Goal: Transaction & Acquisition: Purchase product/service

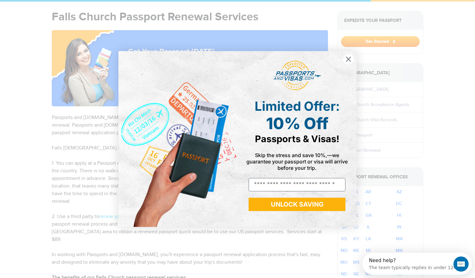
click at [348, 60] on icon "Close dialog" at bounding box center [349, 59] width 4 height 4
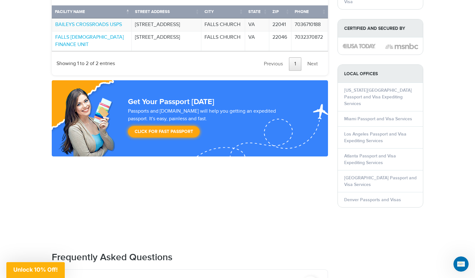
scroll to position [597, 0]
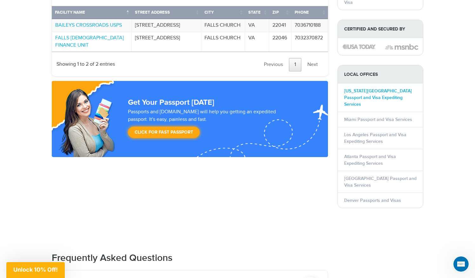
click at [350, 88] on link "[US_STATE][GEOGRAPHIC_DATA] Passport and Visa Expediting Services" at bounding box center [378, 97] width 68 height 19
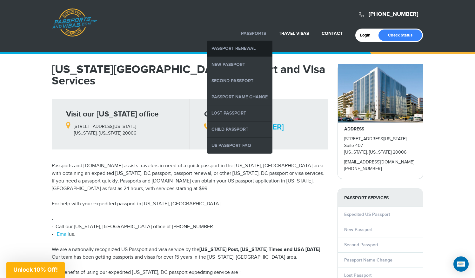
click at [253, 47] on link "Passport Renewal" at bounding box center [240, 49] width 66 height 16
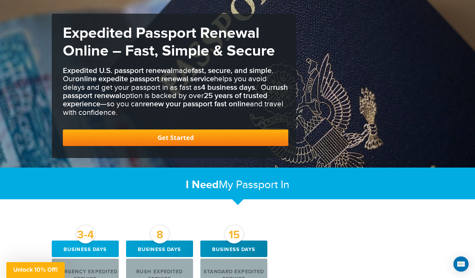
click at [219, 134] on link "Get Started" at bounding box center [176, 138] width 226 height 17
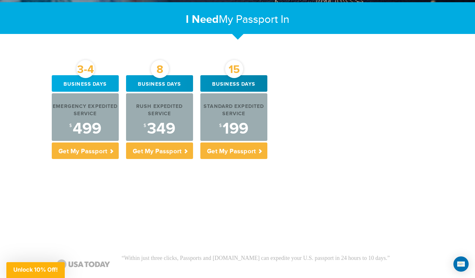
scroll to position [210, 0]
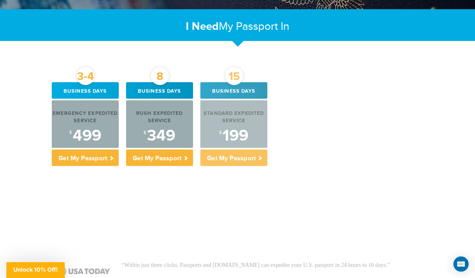
click at [251, 154] on p "Get My Passport" at bounding box center [233, 158] width 67 height 17
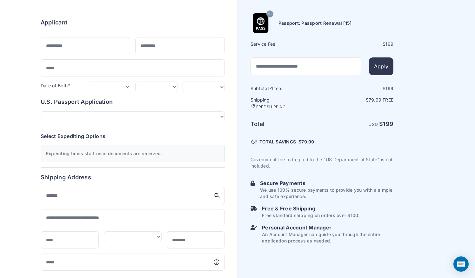
scroll to position [44, 0]
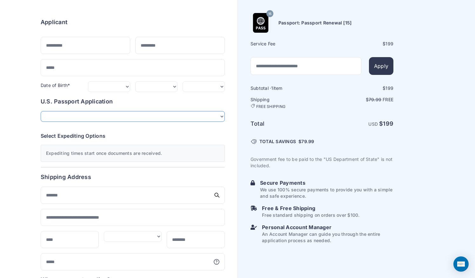
select select "*******"
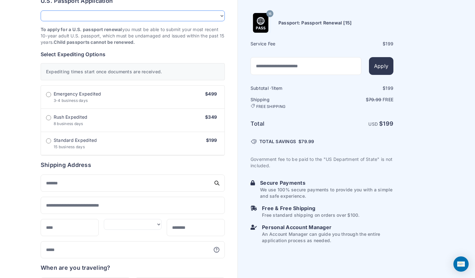
scroll to position [145, 0]
